Goal: Task Accomplishment & Management: Complete application form

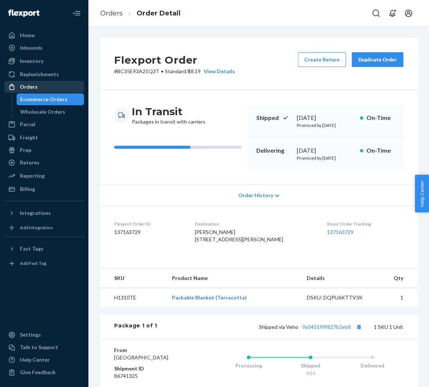
click at [40, 88] on div "Orders" at bounding box center [44, 87] width 78 height 10
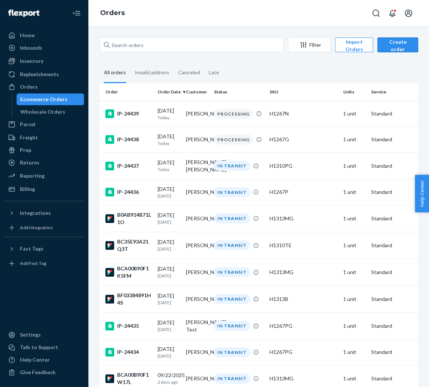
click at [404, 46] on div "Create order" at bounding box center [397, 49] width 29 height 22
click at [406, 61] on span "Ecommerce order" at bounding box center [408, 62] width 46 height 5
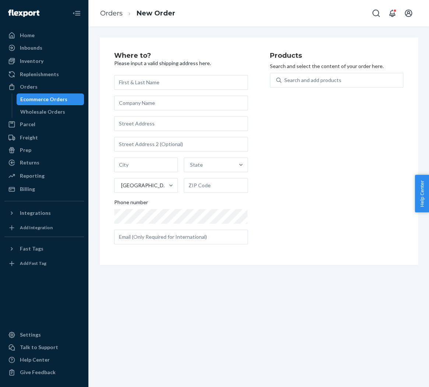
click at [101, 8] on ol "Orders New Order" at bounding box center [137, 14] width 87 height 22
click at [107, 12] on link "Orders" at bounding box center [111, 13] width 22 height 8
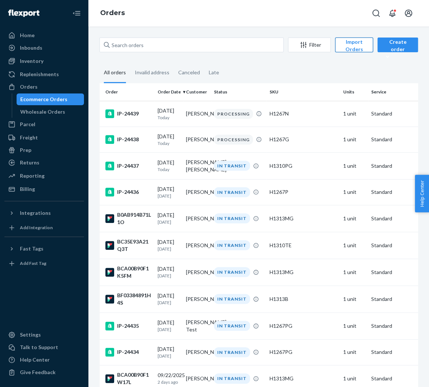
click at [355, 39] on button "Import Orders" at bounding box center [354, 45] width 38 height 15
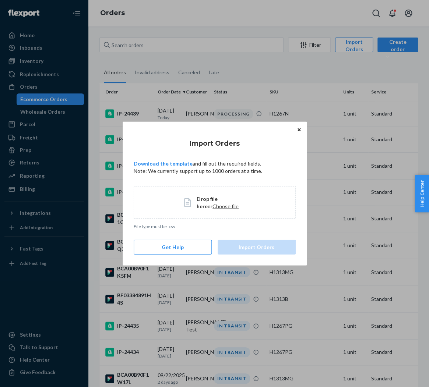
click at [214, 199] on span "Drop file here" at bounding box center [207, 202] width 21 height 14
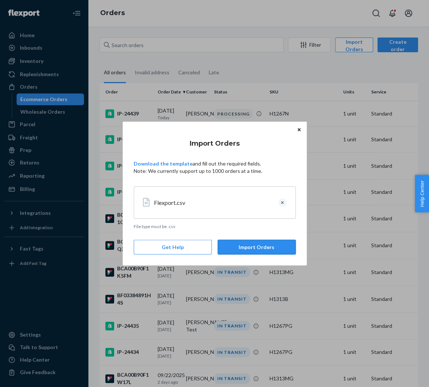
click at [283, 251] on button "Import Orders" at bounding box center [257, 247] width 78 height 15
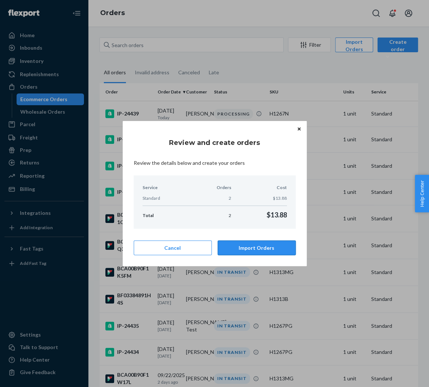
click at [259, 245] on button "Import Orders" at bounding box center [257, 247] width 78 height 15
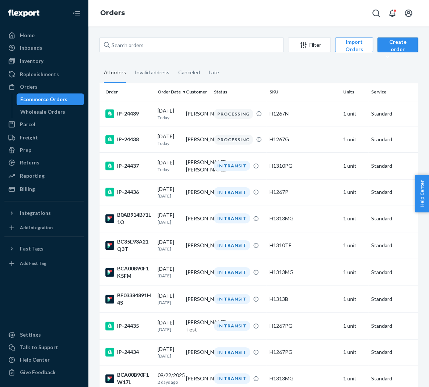
click at [389, 40] on div "Create order" at bounding box center [397, 49] width 29 height 22
click at [409, 61] on span "Ecommerce order" at bounding box center [408, 62] width 46 height 5
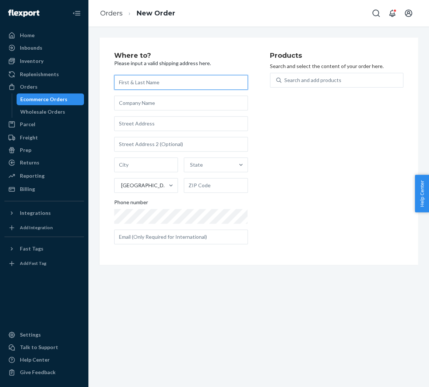
paste input "[PERSON_NAME]"
type input "[PERSON_NAME]"
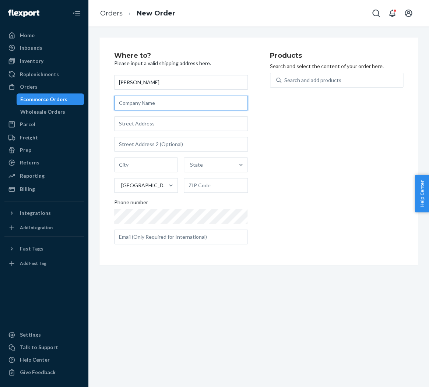
click at [149, 104] on input "text" at bounding box center [181, 103] width 134 height 15
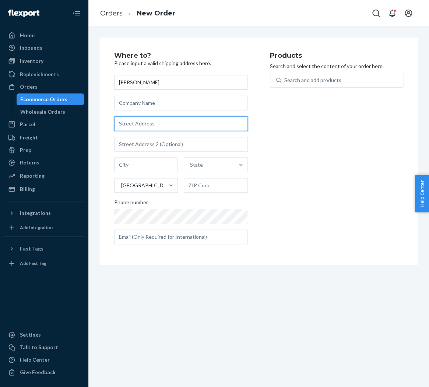
click at [153, 125] on input "text" at bounding box center [181, 123] width 134 height 15
paste input "1081 LUNAAI ST"
type input "1081 Lunaai St"
type input "Kailua"
type input "96734"
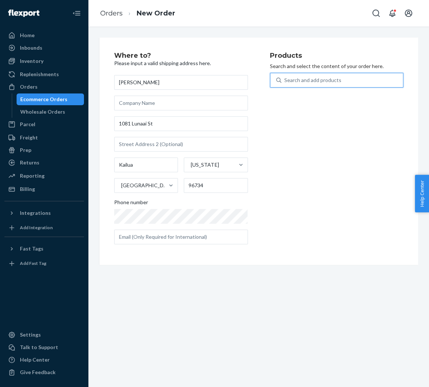
click at [295, 84] on div "Search and add products" at bounding box center [312, 80] width 57 height 7
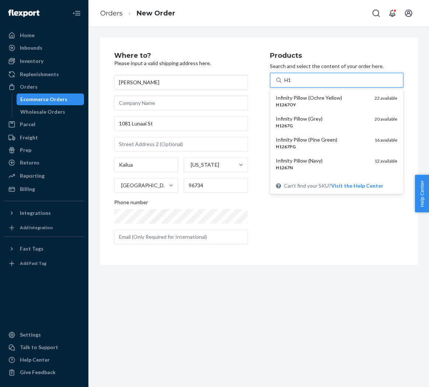
type input "H13"
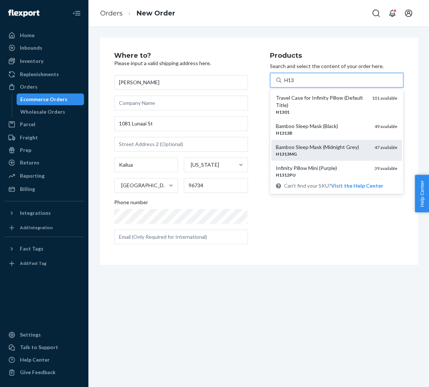
click at [348, 144] on div "Bamboo Sleep Mask (Midnight Grey) H1313MG 47 available" at bounding box center [336, 150] width 131 height 21
click at [295, 84] on input "H13" at bounding box center [289, 80] width 11 height 7
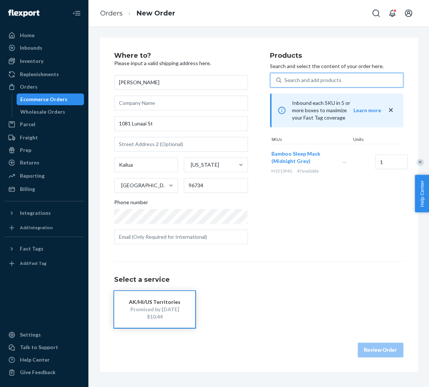
click at [300, 222] on div "Products Search and select the content of your order here. 0 results available.…" at bounding box center [337, 151] width 134 height 198
click at [177, 308] on div "Promised by Oct 3, 2025" at bounding box center [154, 309] width 59 height 7
click at [364, 348] on button "Review Order" at bounding box center [380, 350] width 46 height 15
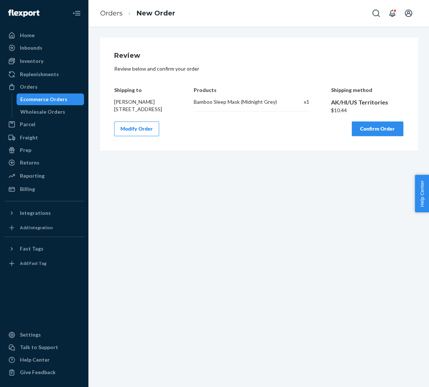
click at [148, 134] on button "Modify Order" at bounding box center [136, 128] width 45 height 15
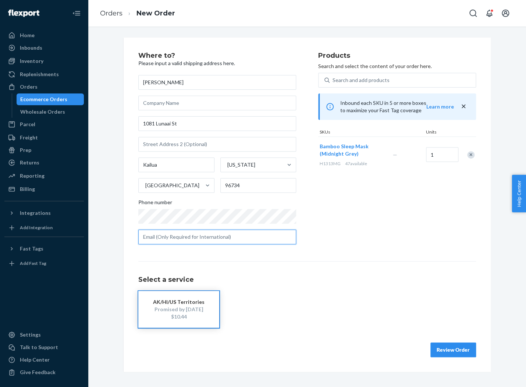
click at [206, 237] on input "text" at bounding box center [217, 237] width 158 height 15
click at [371, 195] on div "Products Search and select the content of your order here. Search and add produ…" at bounding box center [397, 151] width 158 height 198
click at [428, 356] on button "Review Order" at bounding box center [454, 350] width 46 height 15
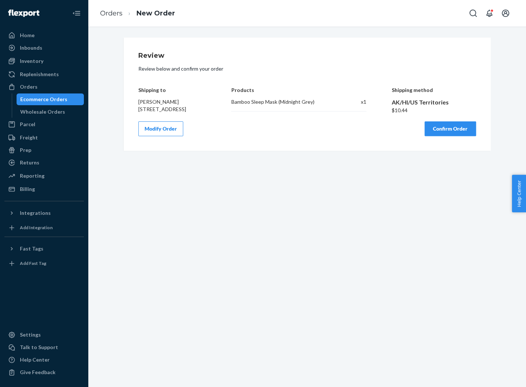
click at [428, 135] on button "Confirm Order" at bounding box center [451, 128] width 52 height 15
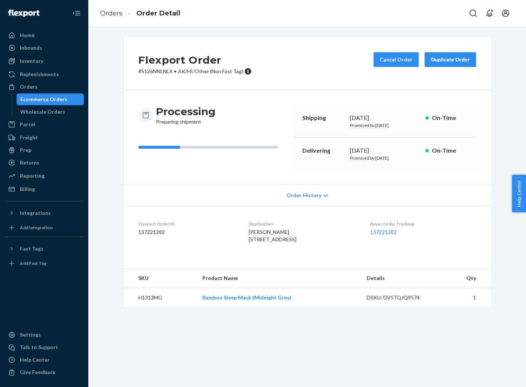
click at [41, 95] on div "Ecommerce Orders" at bounding box center [50, 99] width 66 height 10
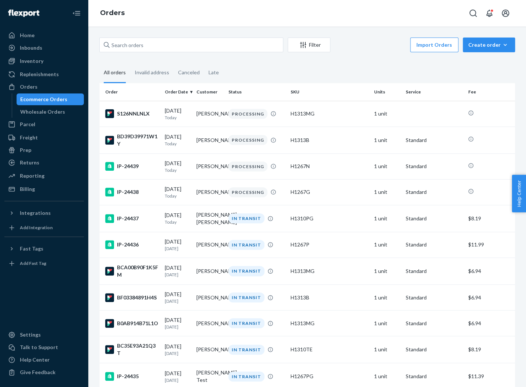
click at [53, 102] on div "Ecommerce Orders" at bounding box center [43, 99] width 47 height 7
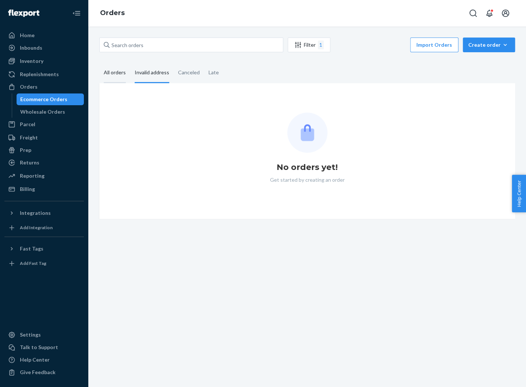
click at [112, 73] on div "All orders" at bounding box center [115, 73] width 22 height 20
click at [99, 63] on input "All orders" at bounding box center [99, 63] width 0 height 0
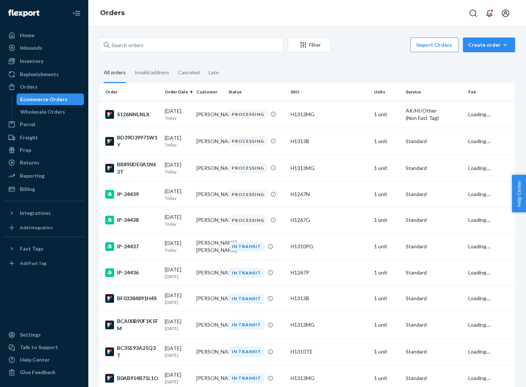
click at [115, 75] on div "All orders" at bounding box center [115, 73] width 22 height 20
click at [99, 63] on input "All orders" at bounding box center [99, 63] width 0 height 0
